Goal: Task Accomplishment & Management: Contribute content

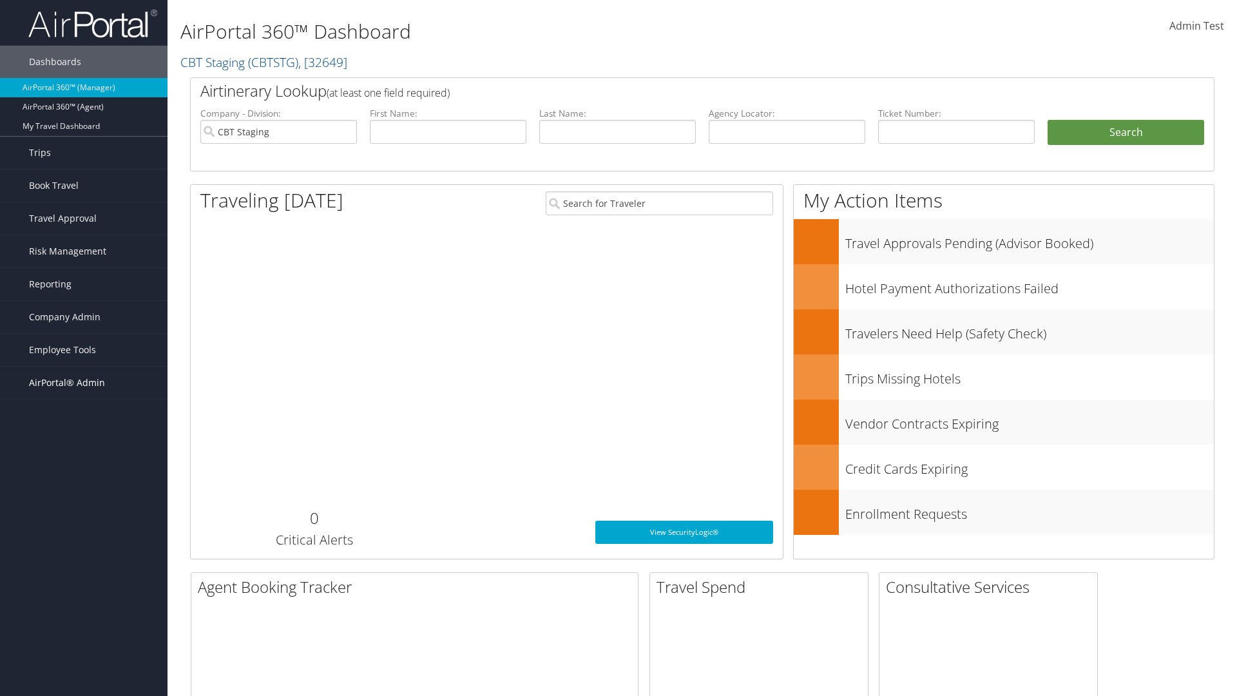
click at [84, 383] on span "AirPortal® Admin" at bounding box center [67, 383] width 76 height 32
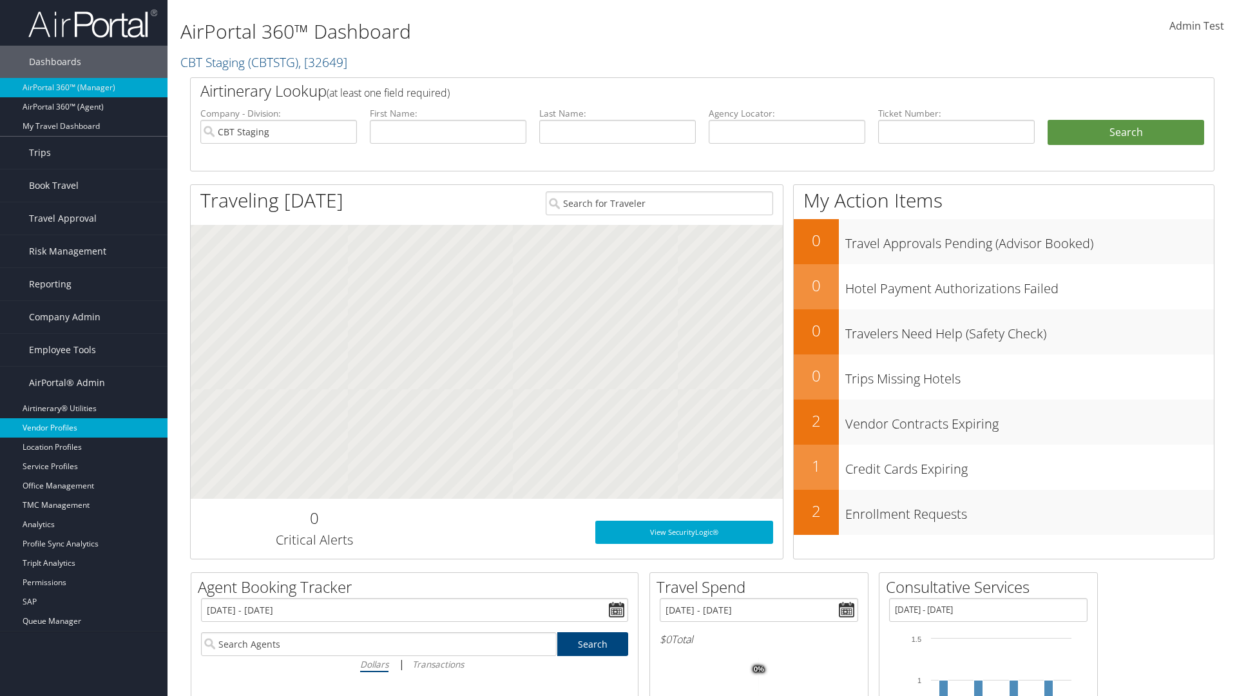
click at [84, 428] on link "Vendor Profiles" at bounding box center [84, 427] width 168 height 19
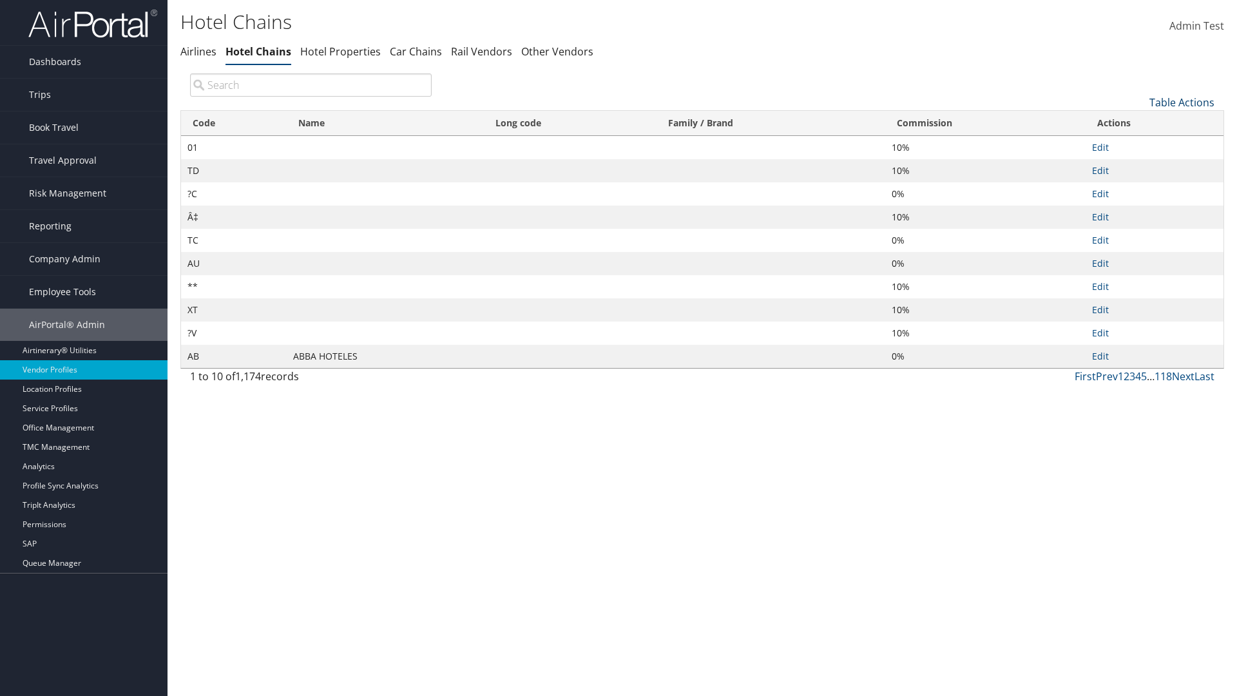
click at [1182, 102] on link "Table Actions" at bounding box center [1182, 102] width 65 height 14
click at [1139, 122] on link "New Record" at bounding box center [1139, 123] width 170 height 22
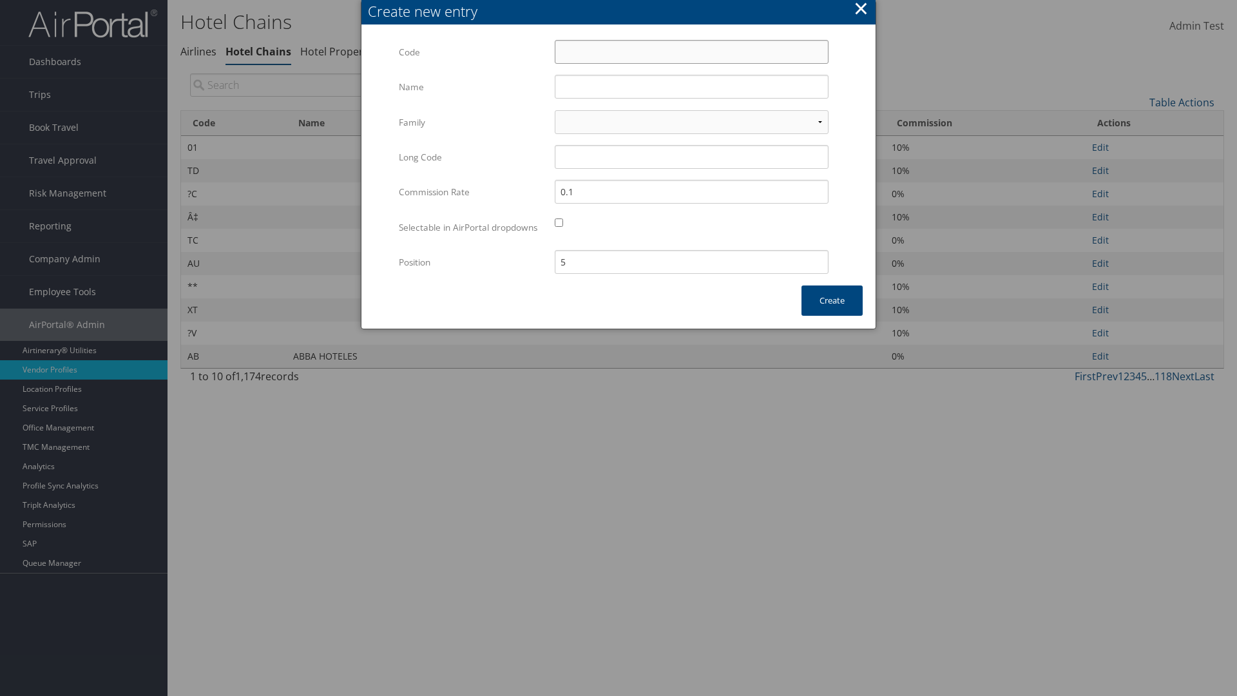
click at [692, 52] on input "Code" at bounding box center [692, 52] width 274 height 24
type input "~Z"
type input "Yotel"
click at [692, 86] on input "Yotel" at bounding box center [692, 87] width 274 height 24
type input "~Z"
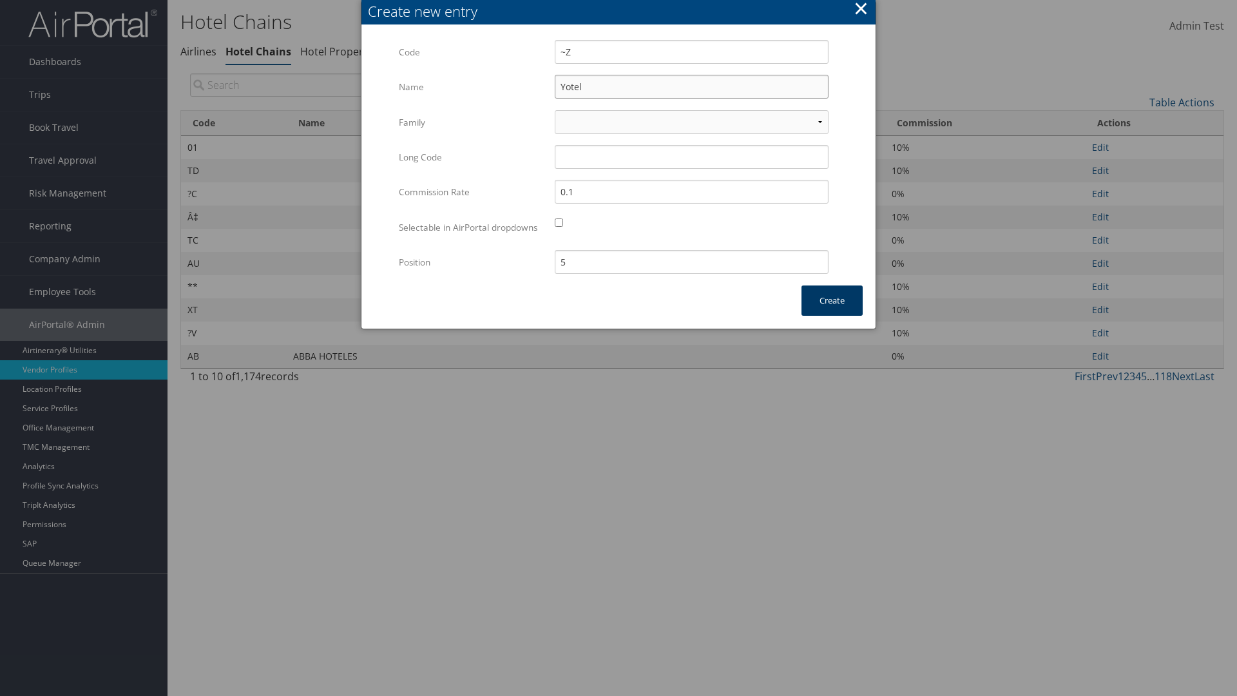
type input "Yotel"
click at [832, 313] on button "Create" at bounding box center [832, 301] width 61 height 30
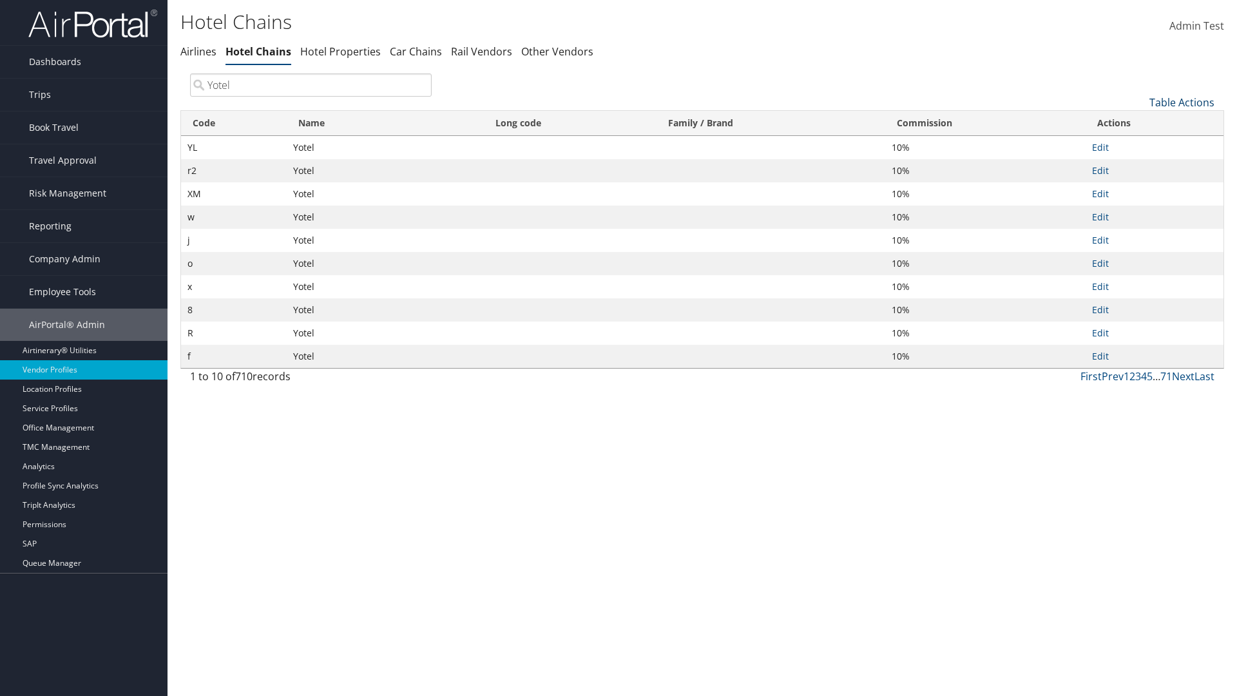
type input "Yotel"
click at [1182, 102] on link "Table Actions" at bounding box center [1182, 102] width 65 height 14
click at [1139, 166] on link "Column Visibility" at bounding box center [1139, 166] width 170 height 22
click at [1139, 123] on link "Code" at bounding box center [1139, 124] width 170 height 22
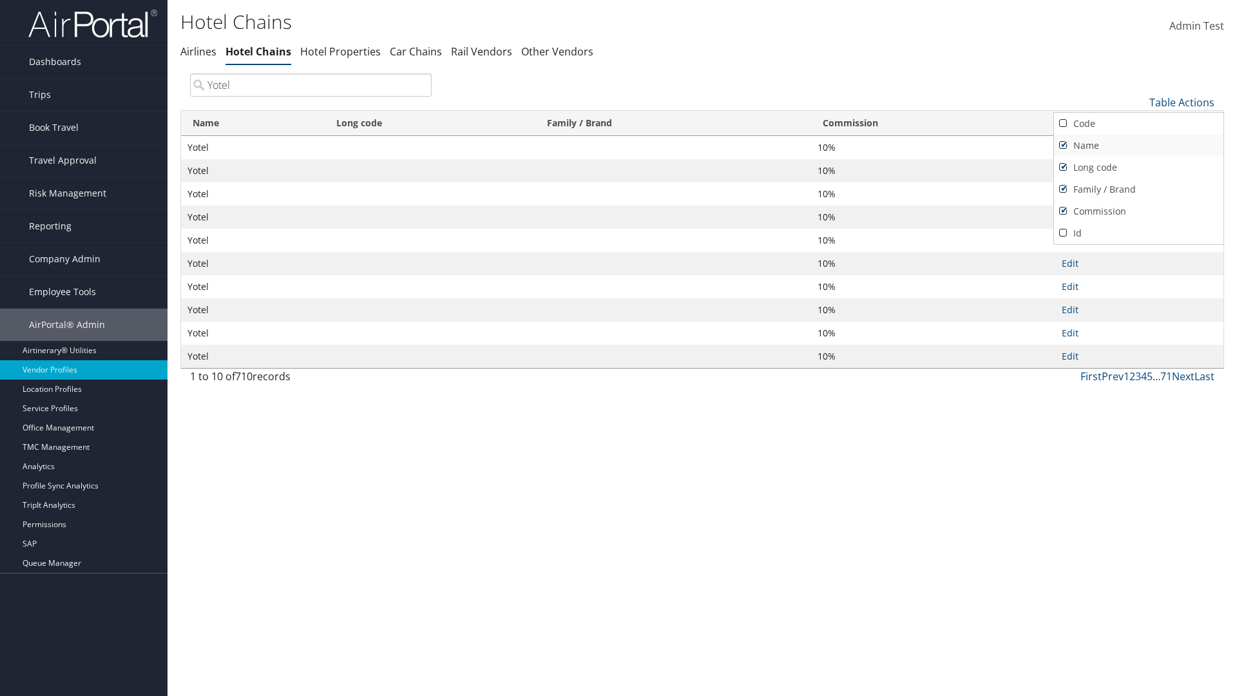
click at [1139, 145] on link "Name" at bounding box center [1139, 146] width 170 height 22
click at [1139, 167] on link "Long code" at bounding box center [1139, 168] width 170 height 22
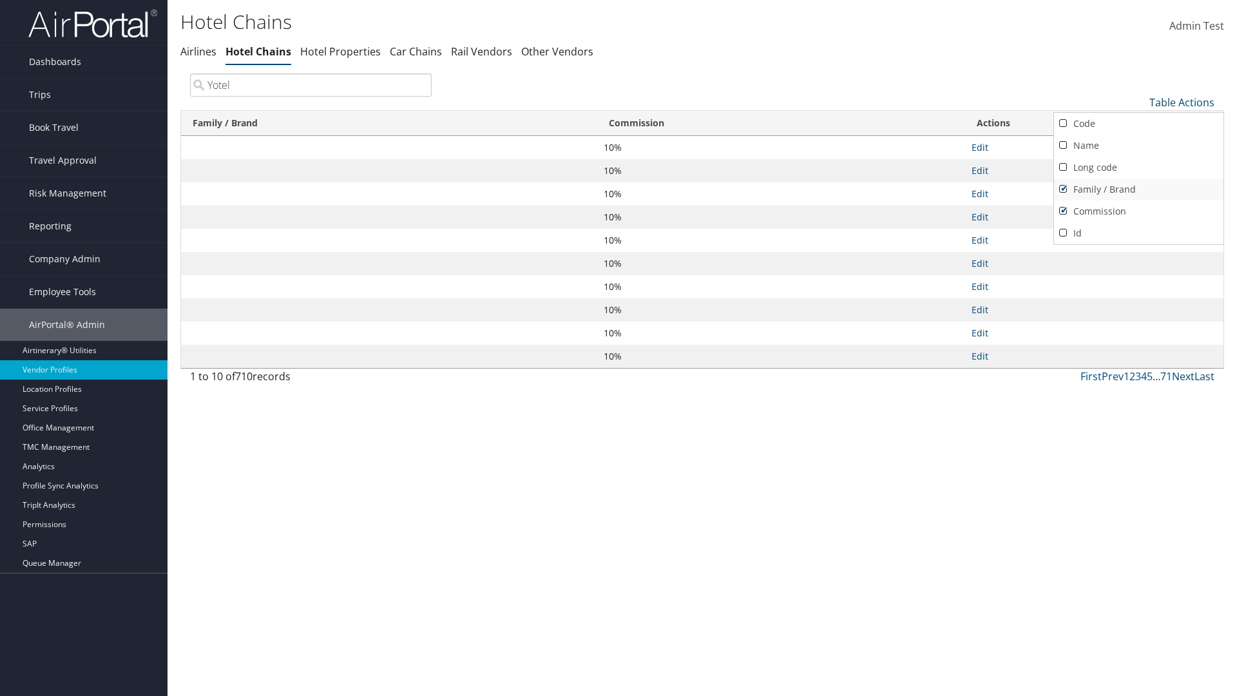
click at [1139, 189] on link "Family / Brand" at bounding box center [1139, 190] width 170 height 22
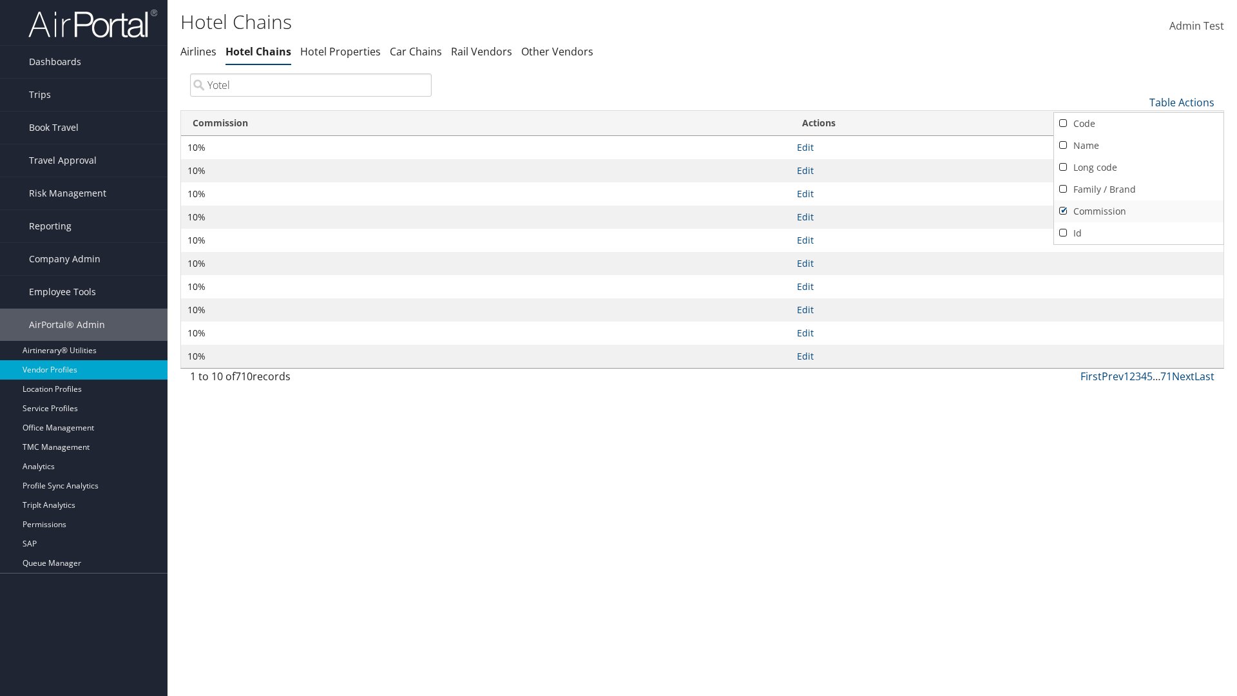
click at [1139, 211] on link "Commission" at bounding box center [1139, 211] width 170 height 22
click at [619, 348] on div at bounding box center [618, 348] width 1237 height 696
